Goal: Feedback & Contribution: Submit feedback/report problem

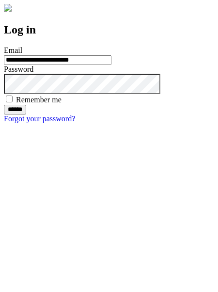
type input "**********"
click at [26, 114] on input "******" at bounding box center [15, 110] width 22 height 10
